Goal: Task Accomplishment & Management: Use online tool/utility

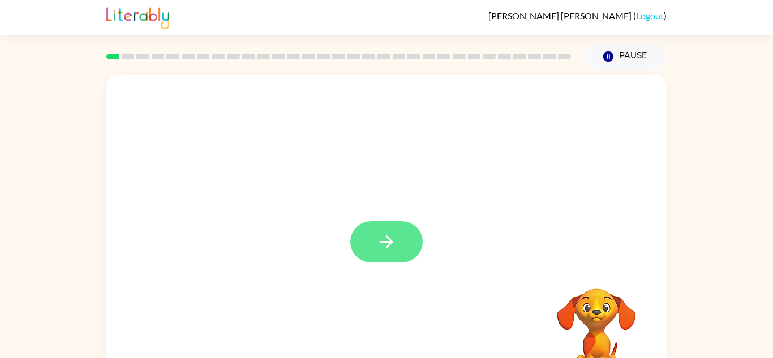
click at [392, 253] on button "button" at bounding box center [386, 241] width 72 height 41
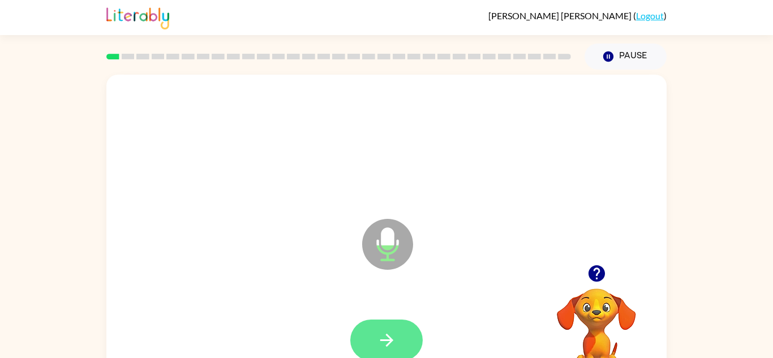
click at [381, 333] on icon "button" at bounding box center [387, 341] width 20 height 20
click at [385, 329] on button "button" at bounding box center [386, 340] width 72 height 41
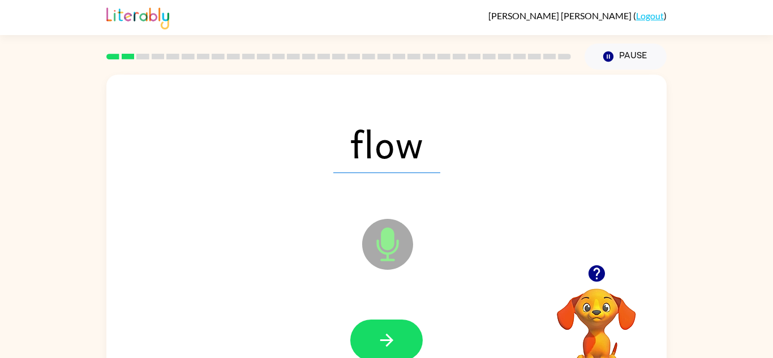
click at [385, 329] on button "button" at bounding box center [386, 340] width 72 height 41
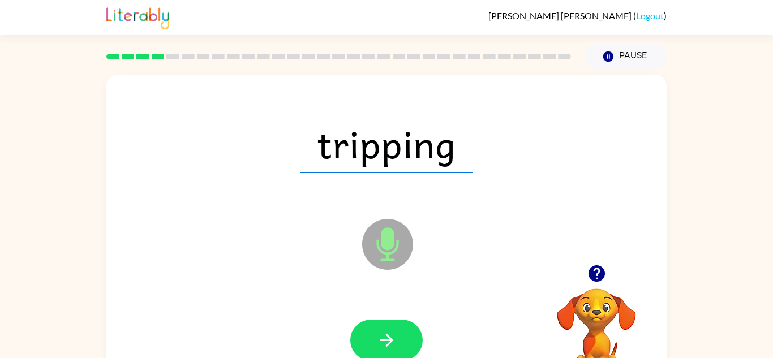
click at [385, 329] on button "button" at bounding box center [386, 340] width 72 height 41
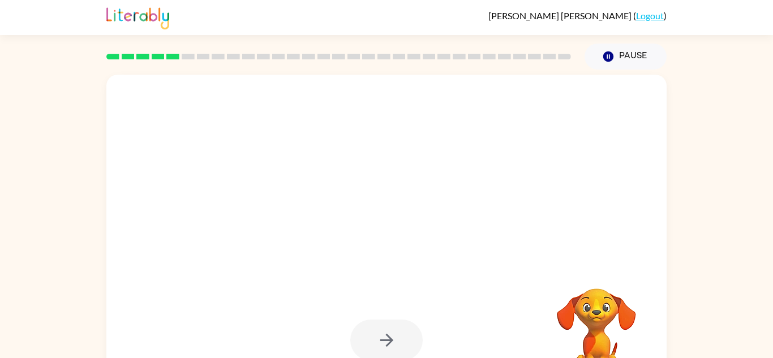
click at [385, 329] on div at bounding box center [386, 340] width 72 height 41
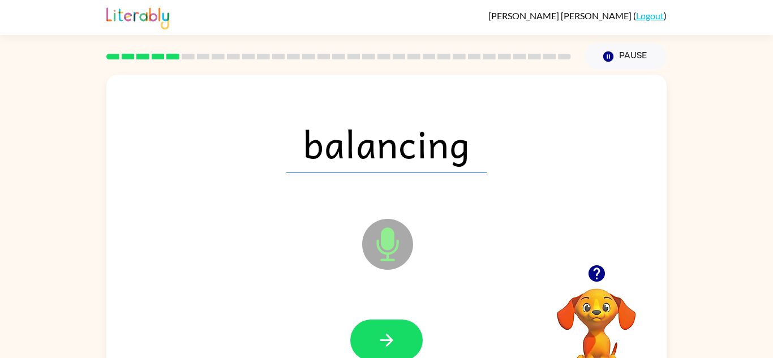
click at [385, 329] on button "button" at bounding box center [386, 340] width 72 height 41
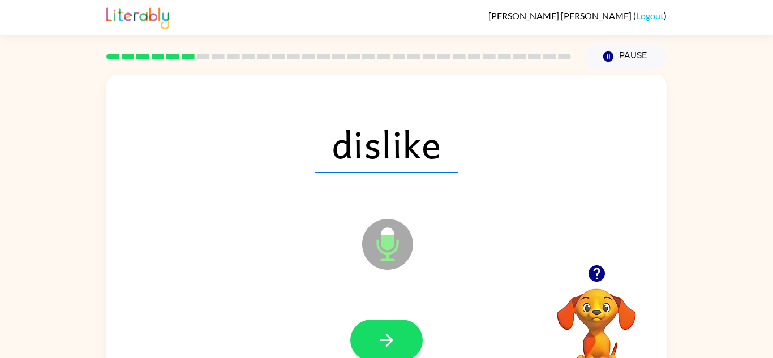
click at [385, 329] on button "button" at bounding box center [386, 340] width 72 height 41
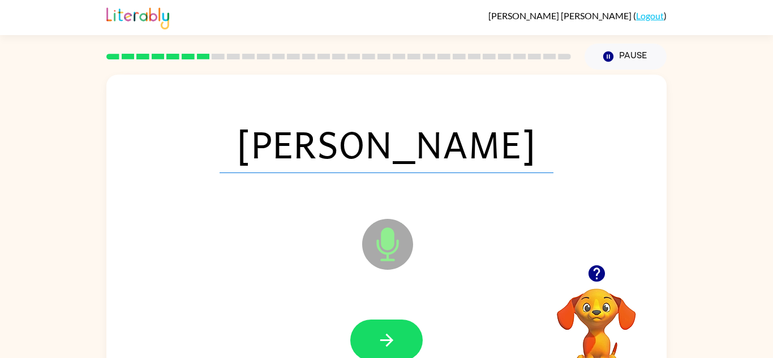
click at [385, 329] on button "button" at bounding box center [386, 340] width 72 height 41
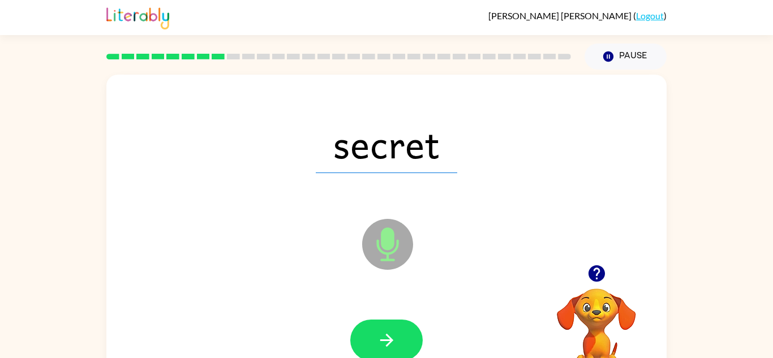
click at [385, 329] on button "button" at bounding box center [386, 340] width 72 height 41
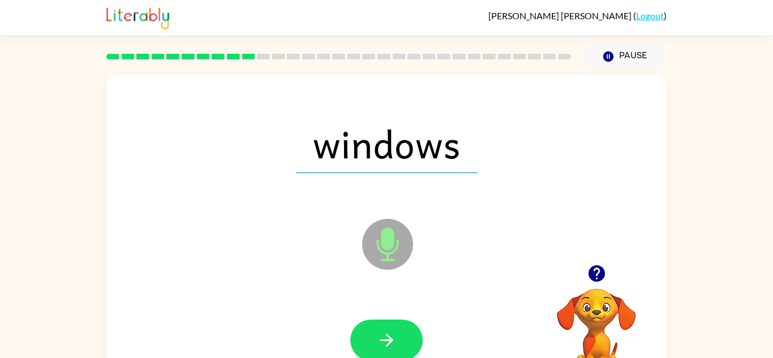
click at [385, 329] on button "button" at bounding box center [386, 340] width 72 height 41
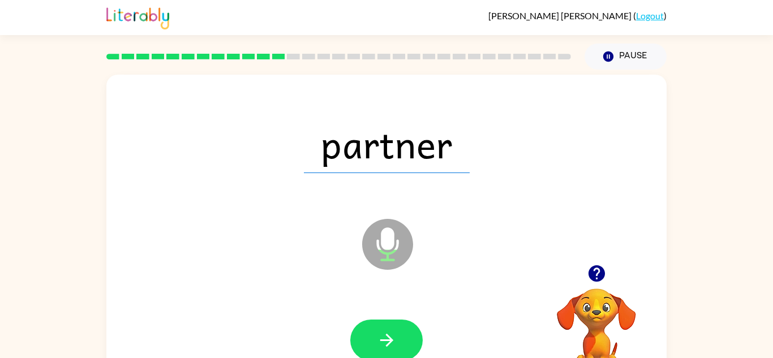
click at [385, 329] on button "button" at bounding box center [386, 340] width 72 height 41
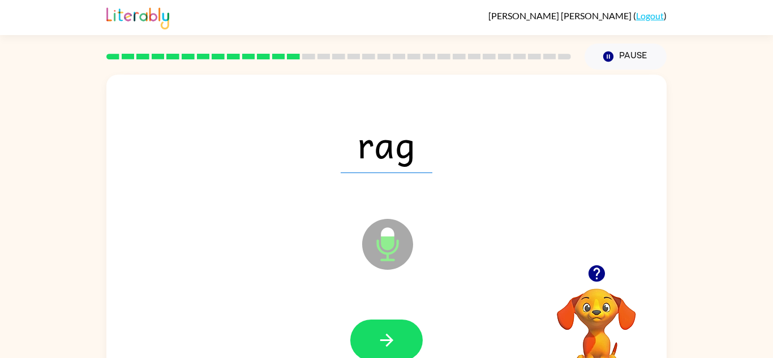
click at [385, 329] on button "button" at bounding box center [386, 340] width 72 height 41
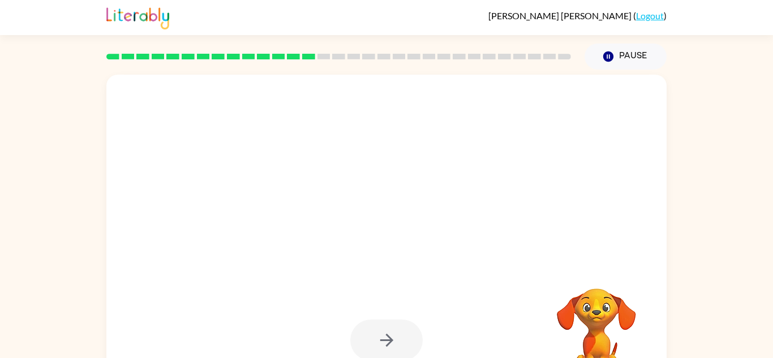
click at [385, 329] on div at bounding box center [386, 340] width 72 height 41
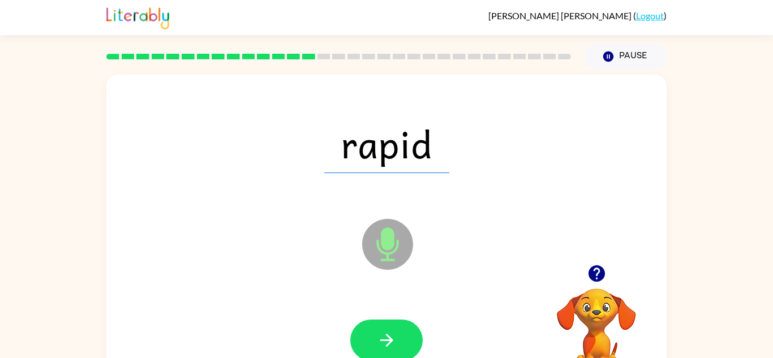
click at [385, 329] on button "button" at bounding box center [386, 340] width 72 height 41
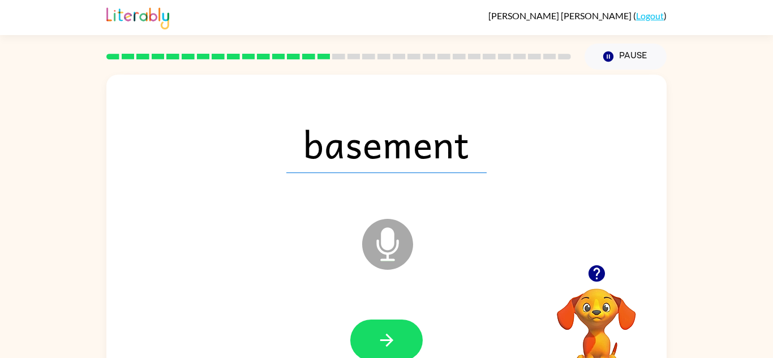
click at [385, 329] on button "button" at bounding box center [386, 340] width 72 height 41
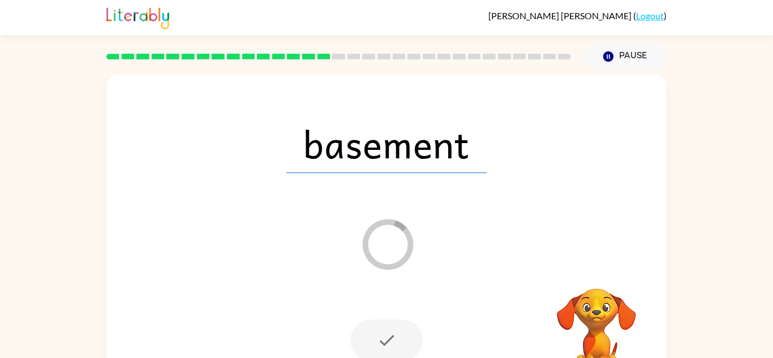
click at [385, 329] on div at bounding box center [386, 340] width 72 height 41
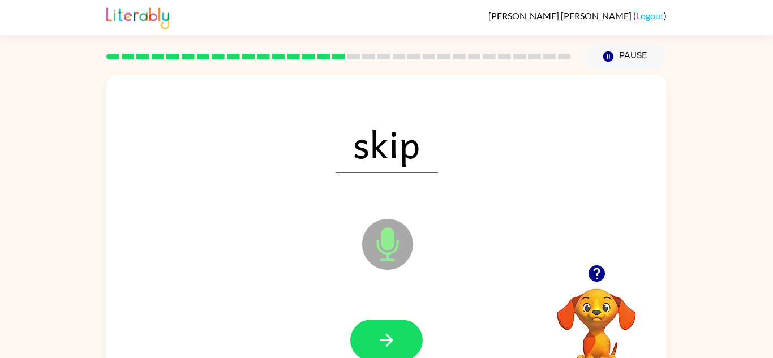
click at [385, 329] on button "button" at bounding box center [386, 340] width 72 height 41
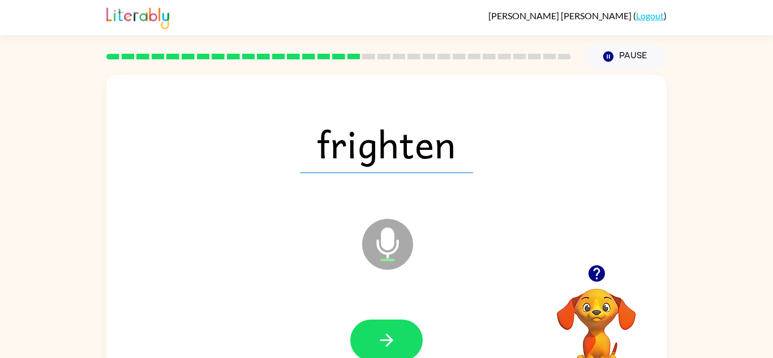
click at [385, 329] on button "button" at bounding box center [386, 340] width 72 height 41
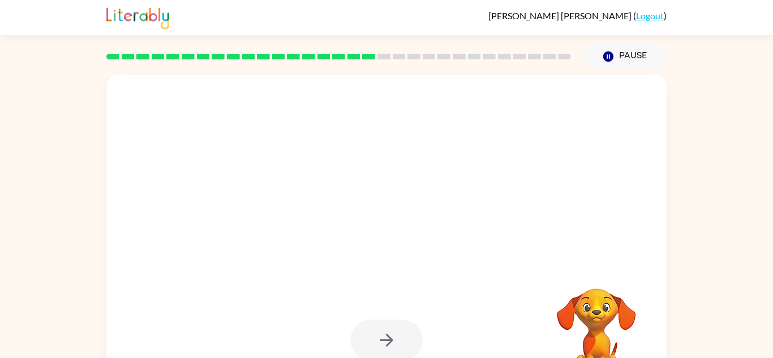
click at [385, 329] on div at bounding box center [386, 340] width 72 height 41
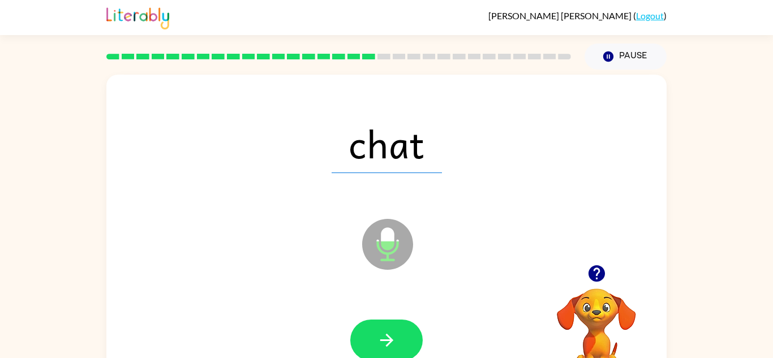
click at [385, 329] on button "button" at bounding box center [386, 340] width 72 height 41
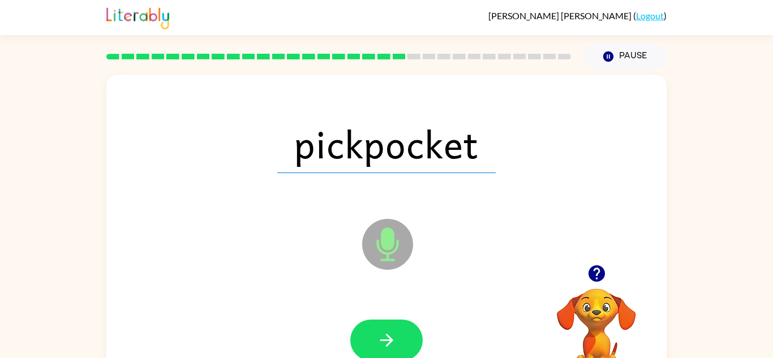
click at [385, 329] on button "button" at bounding box center [386, 340] width 72 height 41
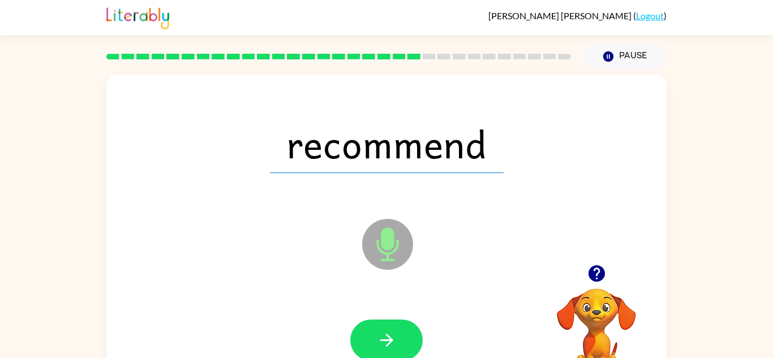
click at [385, 329] on button "button" at bounding box center [386, 340] width 72 height 41
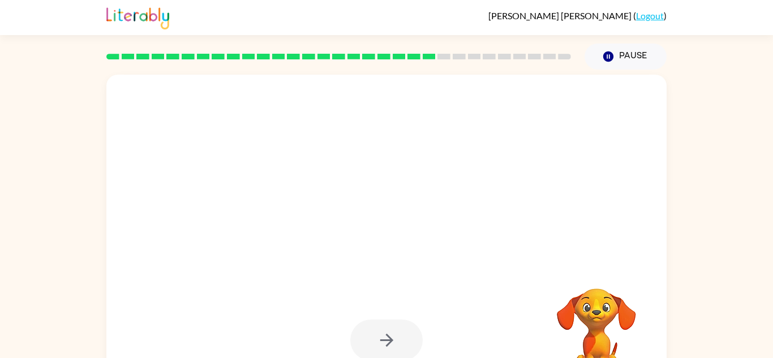
click at [385, 329] on div at bounding box center [386, 340] width 72 height 41
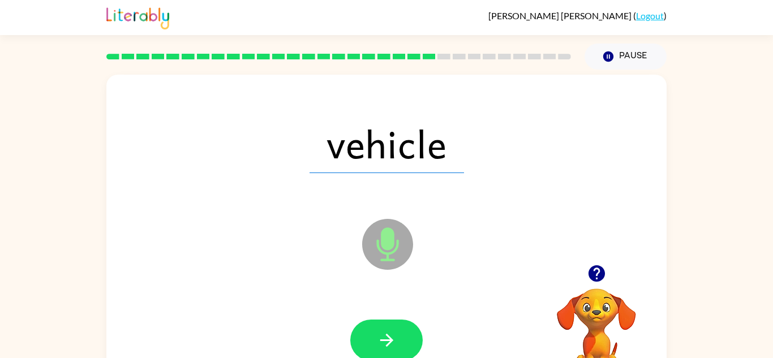
click at [385, 329] on button "button" at bounding box center [386, 340] width 72 height 41
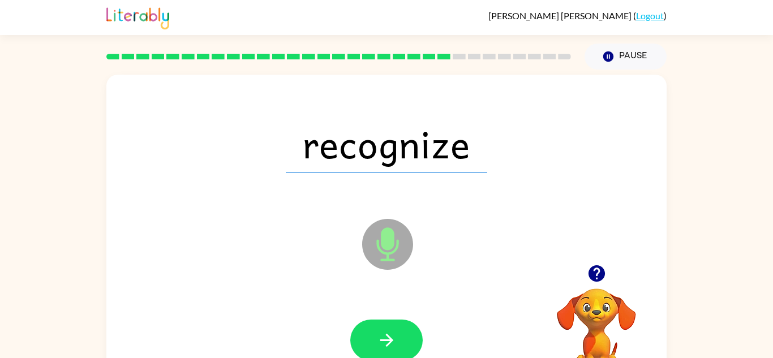
click at [385, 329] on button "button" at bounding box center [386, 340] width 72 height 41
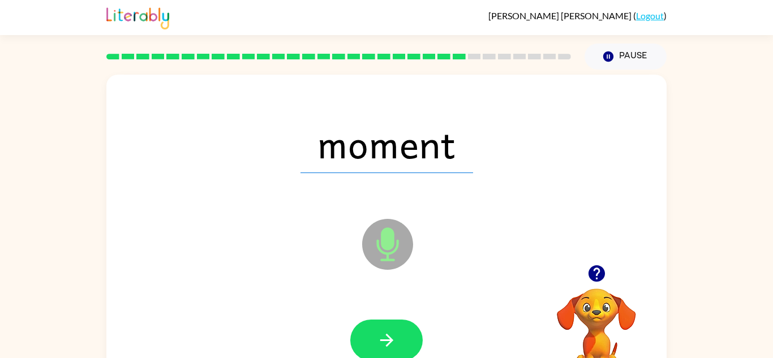
click at [381, 334] on icon "button" at bounding box center [387, 341] width 20 height 20
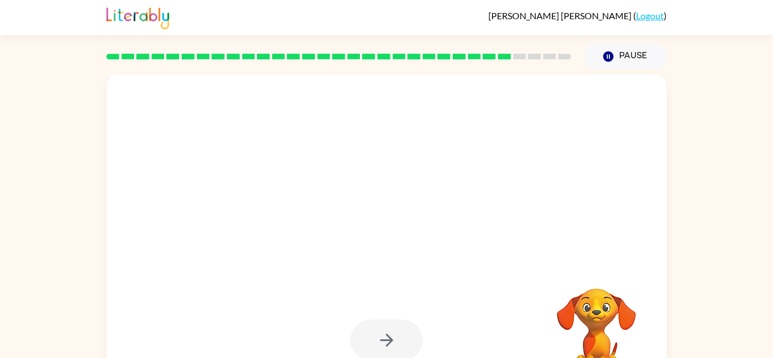
click at [381, 334] on div at bounding box center [386, 340] width 72 height 41
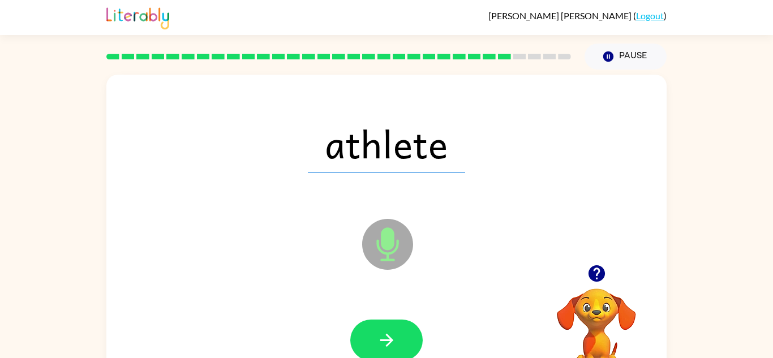
click at [381, 334] on icon "button" at bounding box center [387, 341] width 20 height 20
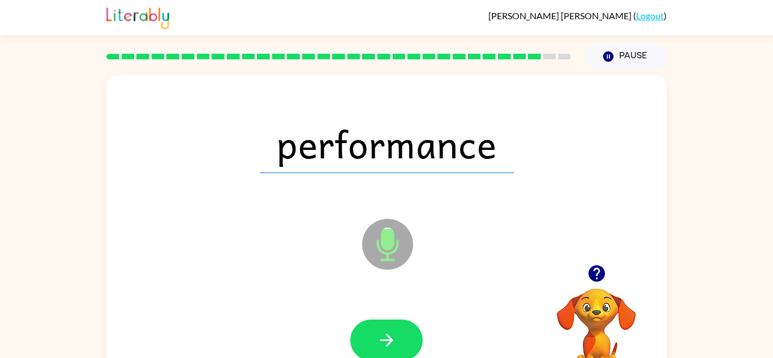
click at [381, 334] on icon "button" at bounding box center [387, 341] width 20 height 20
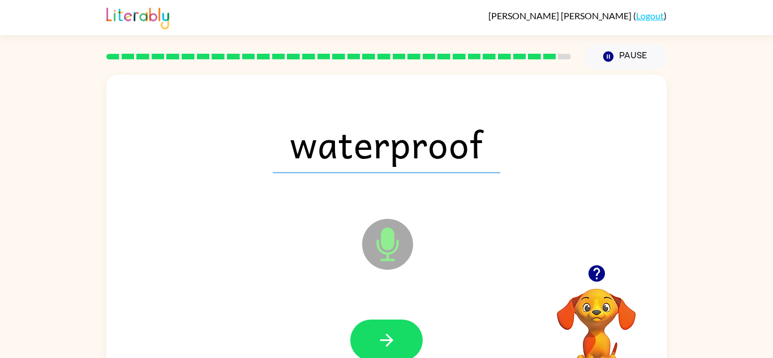
click at [381, 334] on icon "button" at bounding box center [387, 341] width 20 height 20
